Goal: Task Accomplishment & Management: Use online tool/utility

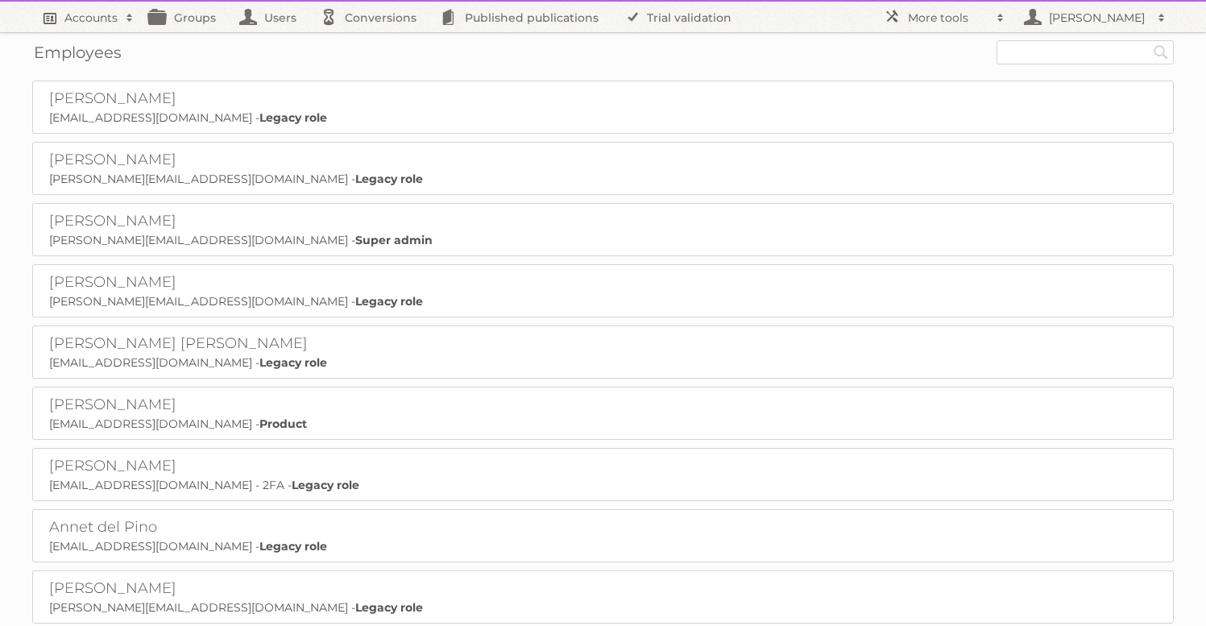
click at [100, 26] on link "Accounts" at bounding box center [87, 17] width 110 height 31
type input"] "gisele"
click at [372, 41] on input "Search" at bounding box center [384, 53] width 24 height 24
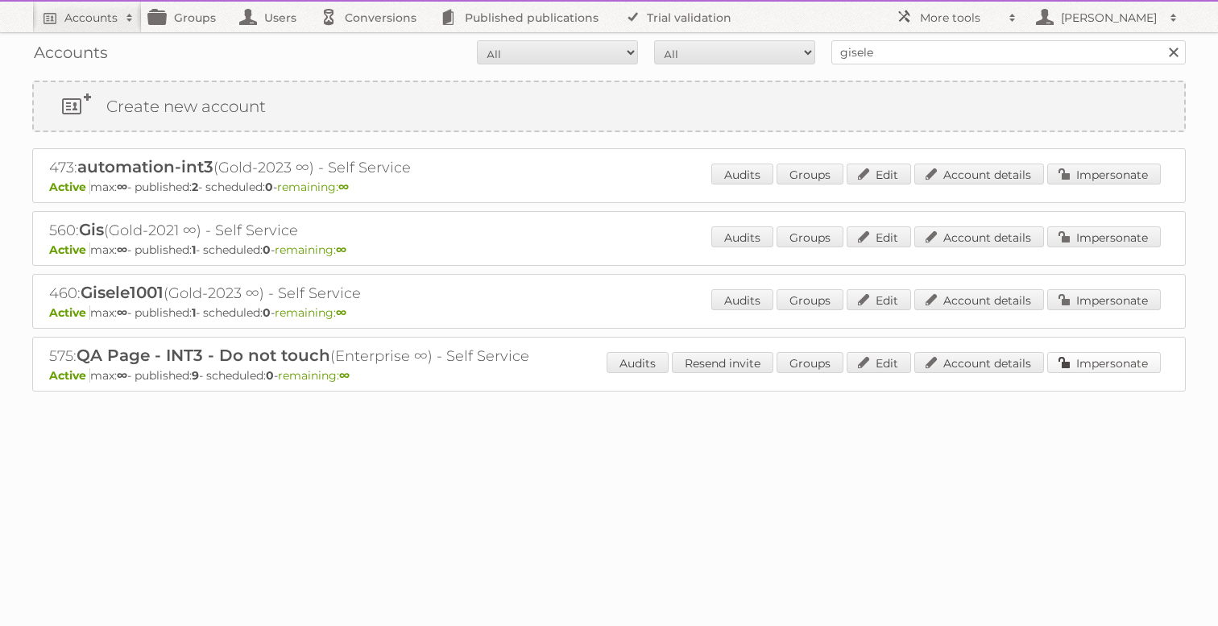
click at [1116, 363] on link "Impersonate" at bounding box center [1105, 362] width 114 height 21
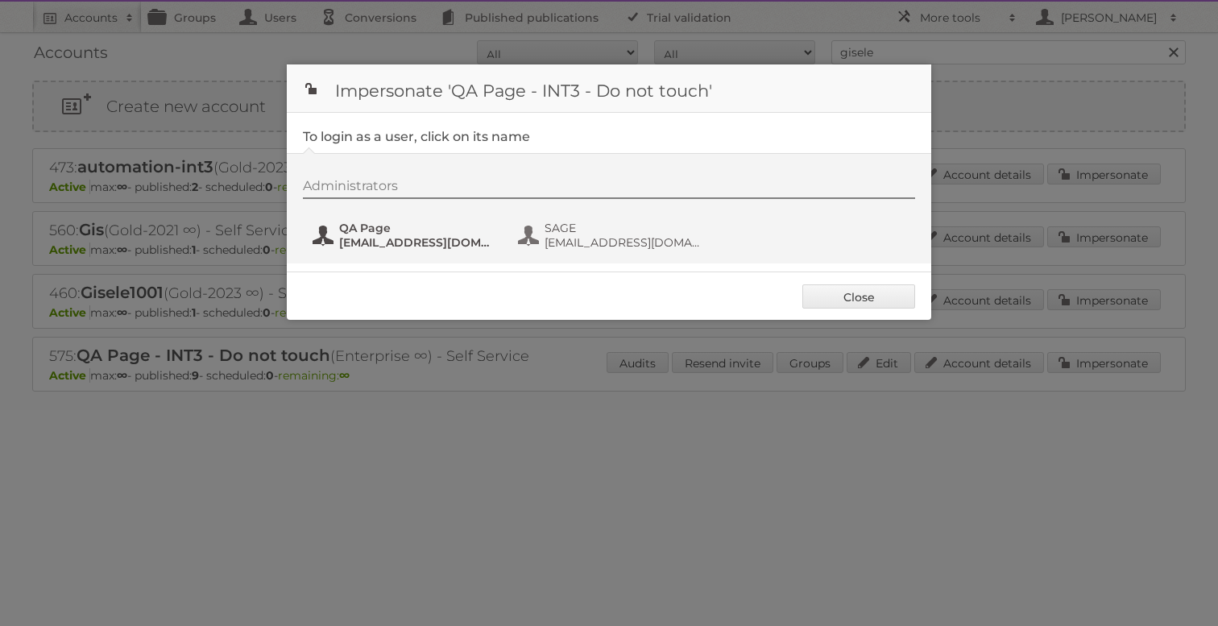
click at [358, 221] on button "QA Page [EMAIL_ADDRESS][DOMAIN_NAME]" at bounding box center [405, 235] width 189 height 32
